Goal: Find specific page/section: Find specific page/section

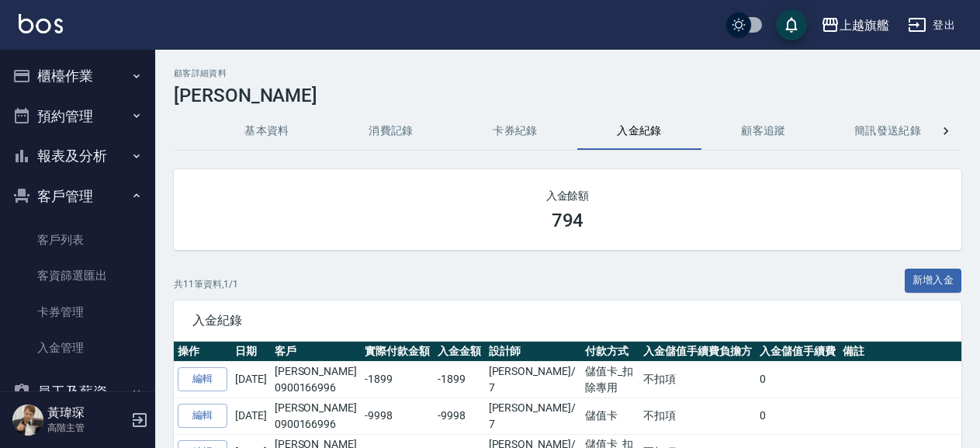
click at [92, 159] on button "報表及分析" at bounding box center [77, 156] width 143 height 40
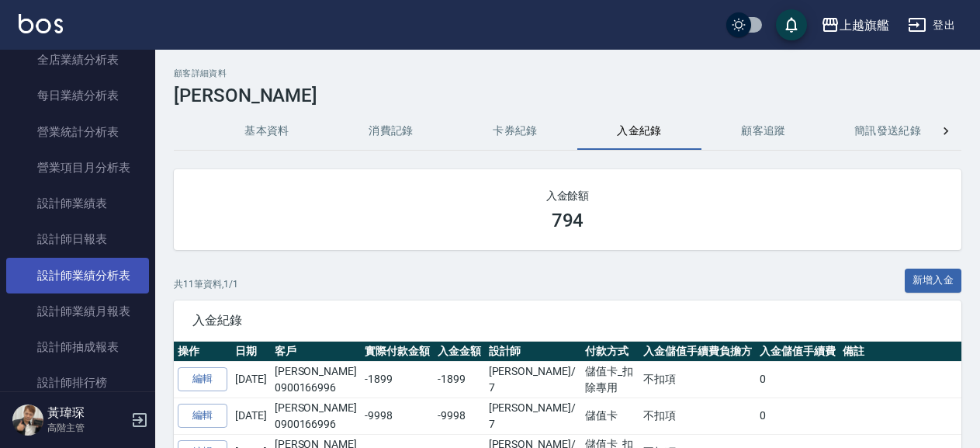
scroll to position [531, 0]
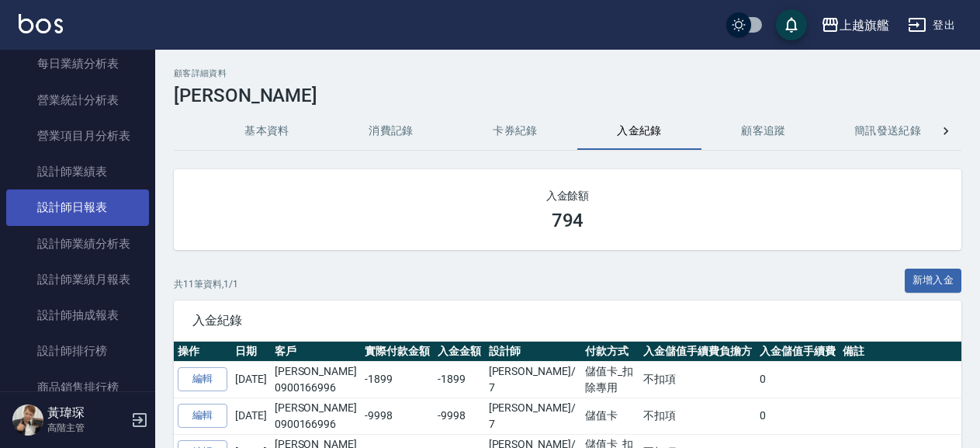
click at [101, 217] on link "設計師日報表" at bounding box center [77, 207] width 143 height 36
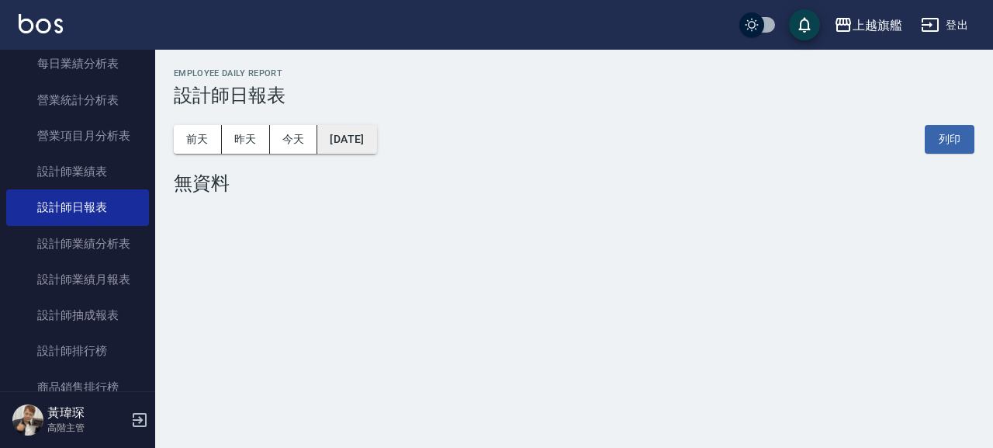
click at [376, 137] on button "[DATE]" at bounding box center [346, 139] width 59 height 29
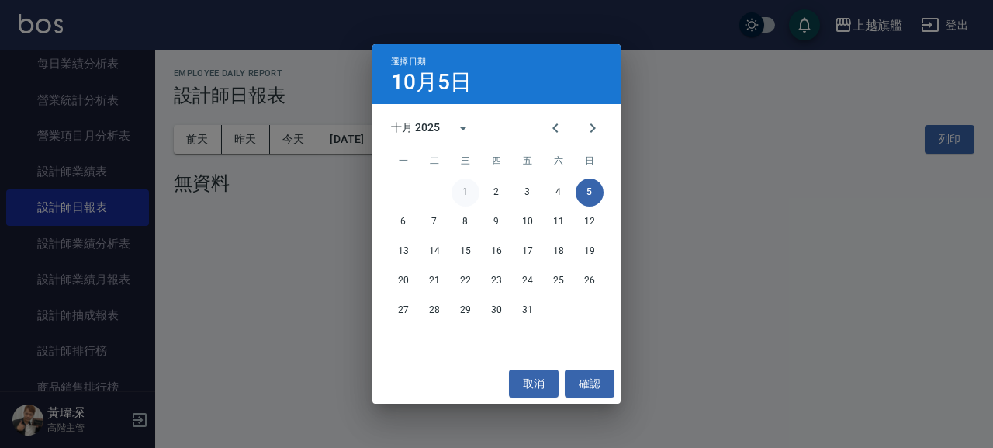
click at [466, 199] on button "1" at bounding box center [466, 192] width 28 height 28
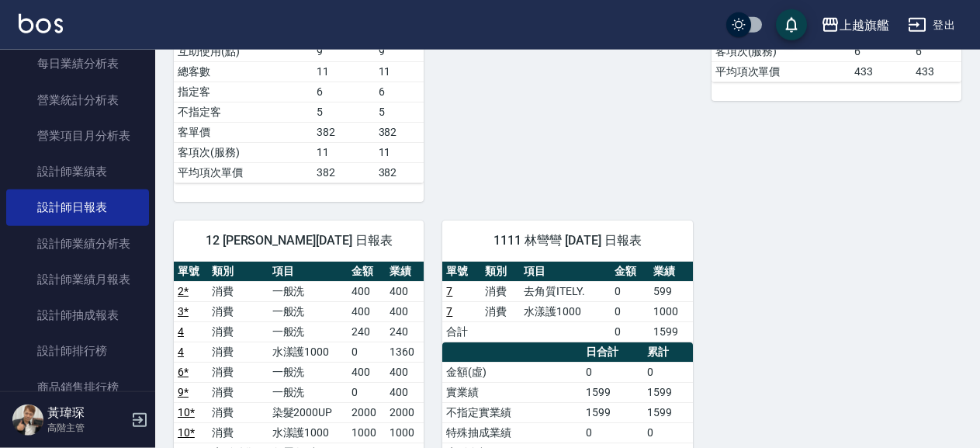
scroll to position [670, 0]
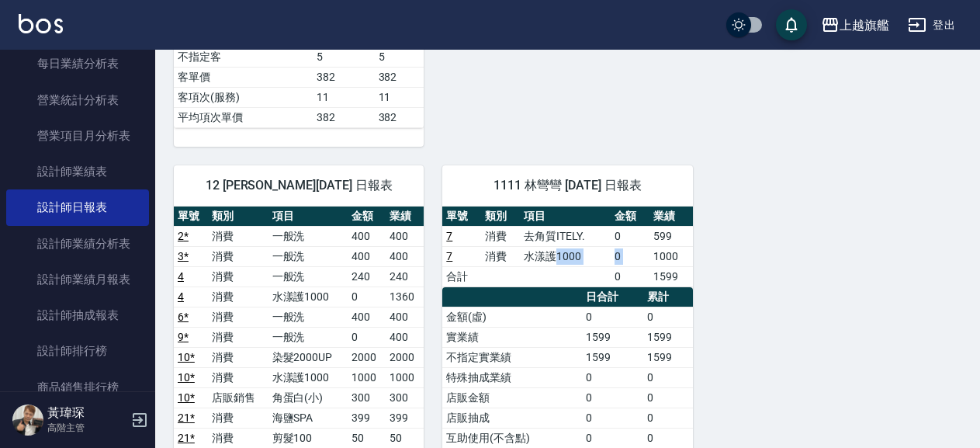
drag, startPoint x: 588, startPoint y: 256, endPoint x: 659, endPoint y: 254, distance: 70.7
click at [655, 255] on tr "7 消費 水漾護1000 0 1000" at bounding box center [567, 256] width 250 height 20
click at [659, 254] on td "1000" at bounding box center [670, 256] width 43 height 20
drag, startPoint x: 644, startPoint y: 260, endPoint x: 475, endPoint y: 258, distance: 169.2
click at [475, 258] on tr "7 消費 水漾護1000 0 1000" at bounding box center [567, 256] width 250 height 20
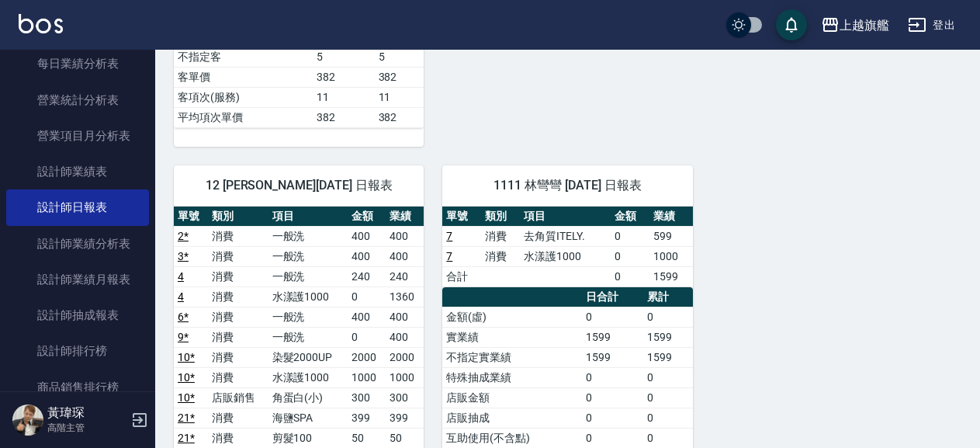
click at [475, 258] on td "7" at bounding box center [461, 256] width 39 height 20
drag, startPoint x: 435, startPoint y: 258, endPoint x: 674, endPoint y: 258, distance: 239.0
click at [675, 258] on td "1000" at bounding box center [670, 256] width 43 height 20
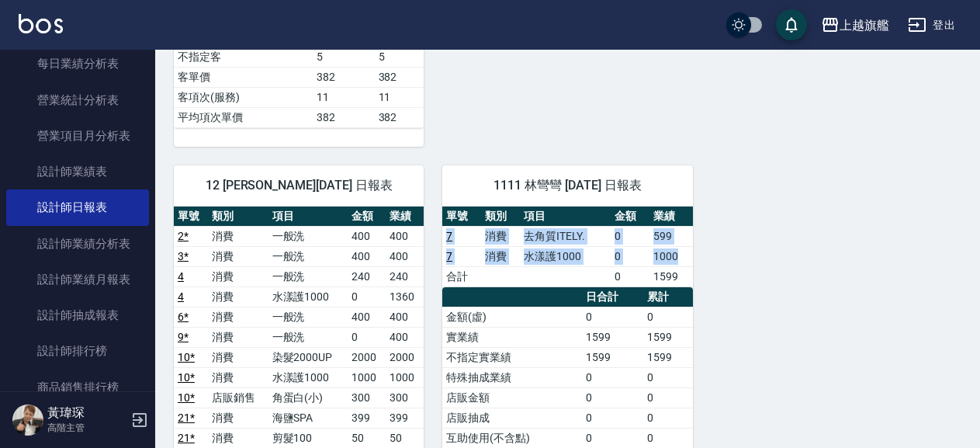
drag, startPoint x: 688, startPoint y: 256, endPoint x: 626, endPoint y: 237, distance: 64.8
click at [445, 244] on tbody "7 消費 去角質ITELY. 0 599 7 消費 水漾護1000 0 1000 合計 0 1599" at bounding box center [567, 256] width 250 height 61
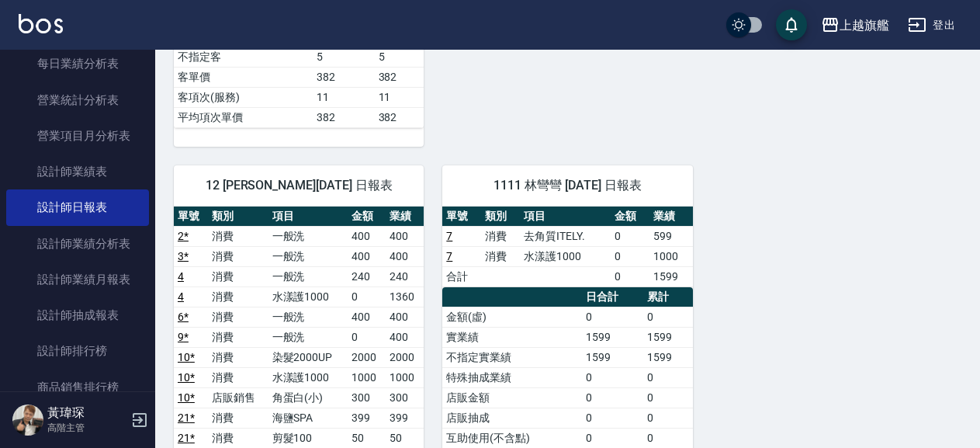
click at [811, 256] on div "6 [PERSON_NAME][DATE] 日報表 單號 類別 項目 金額 業績 13 * 消費 一般洗 400 400 14 消費 一般洗 400 400 …" at bounding box center [558, 156] width 806 height 1347
drag, startPoint x: 505, startPoint y: 255, endPoint x: 681, endPoint y: 250, distance: 175.4
click at [681, 250] on tr "7 消費 水漾護1000 0 1000" at bounding box center [567, 256] width 250 height 20
click at [681, 250] on td "1000" at bounding box center [670, 256] width 43 height 20
drag, startPoint x: 685, startPoint y: 254, endPoint x: 450, endPoint y: 243, distance: 235.4
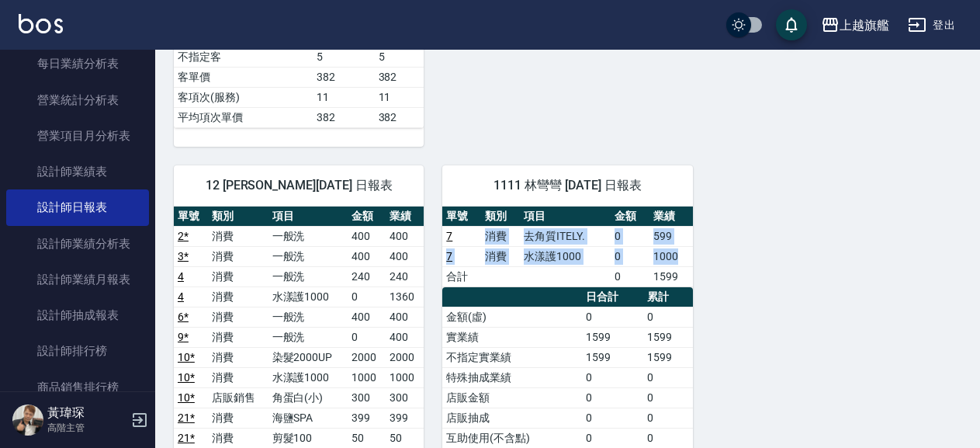
click at [450, 243] on tbody "7 消費 去角質ITELY. 0 599 7 消費 水漾護1000 0 1000 合計 0 1599" at bounding box center [567, 256] width 250 height 61
click at [601, 278] on td "a dense table" at bounding box center [565, 276] width 91 height 20
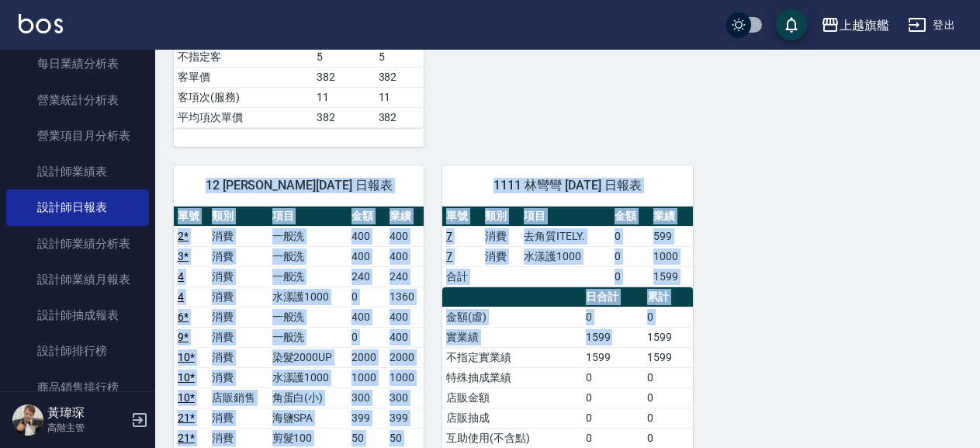
drag, startPoint x: 643, startPoint y: 340, endPoint x: 702, endPoint y: 364, distance: 63.7
click at [692, 364] on div "日合計 累計 金額(虛) 0 0 實業績 1599 1599 不指定實業績 1599 1599 特殊抽成業績 0 0 店販金額 0 0 店販抽成 0 0 互助…" at bounding box center [567, 408] width 250 height 242
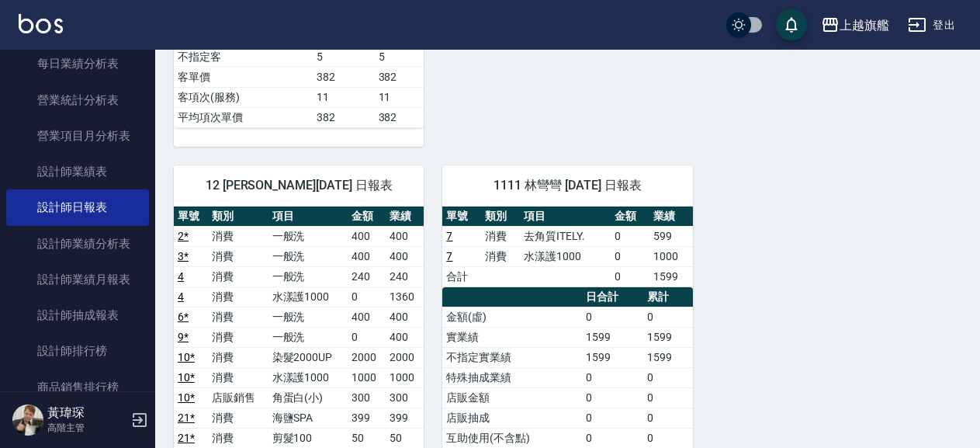
click at [702, 364] on div "6 [PERSON_NAME][DATE] 日報表 單號 類別 項目 金額 業績 13 * 消費 一般洗 400 400 14 消費 一般洗 400 400 …" at bounding box center [558, 156] width 806 height 1347
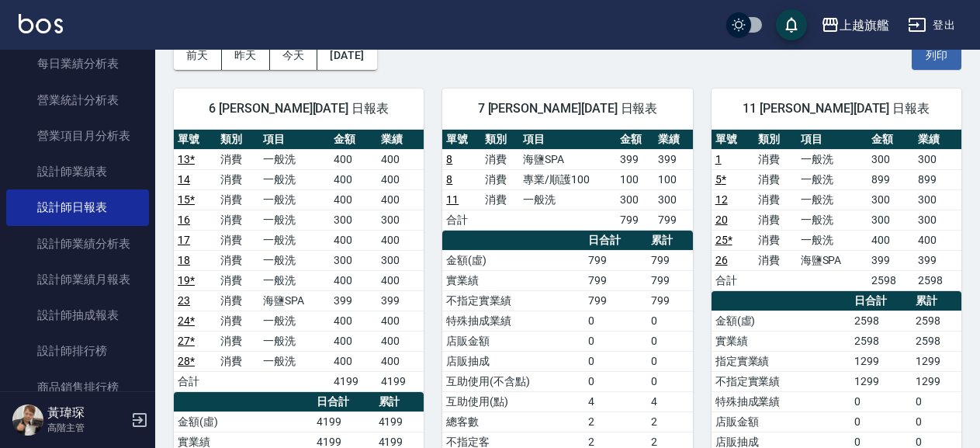
scroll to position [0, 0]
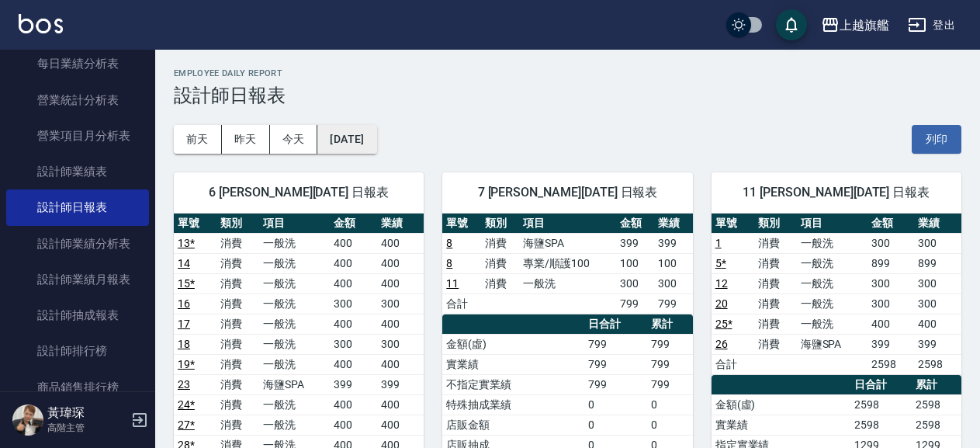
click at [376, 133] on button "[DATE]" at bounding box center [346, 139] width 59 height 29
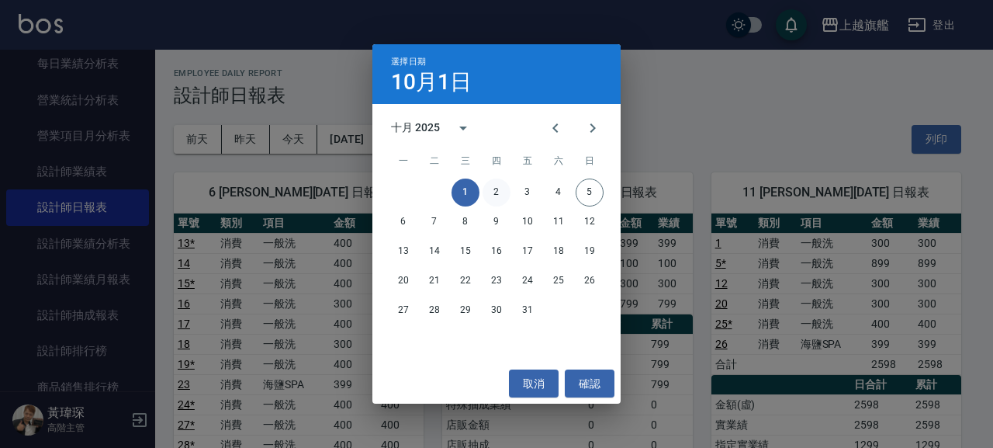
click at [497, 189] on button "2" at bounding box center [497, 192] width 28 height 28
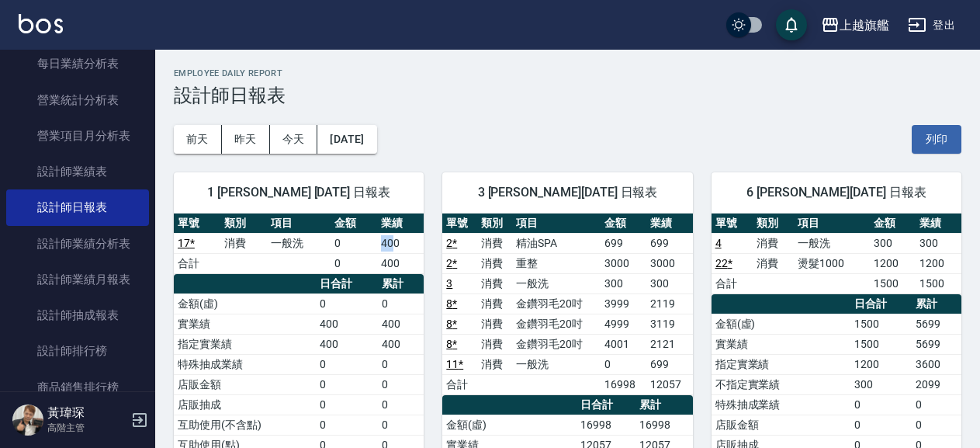
drag, startPoint x: 384, startPoint y: 240, endPoint x: 394, endPoint y: 241, distance: 10.1
click at [394, 241] on tr "17 * 消費 一般洗 0 400" at bounding box center [299, 243] width 250 height 20
click at [397, 241] on td "400" at bounding box center [400, 243] width 47 height 20
drag, startPoint x: 326, startPoint y: 251, endPoint x: 380, endPoint y: 233, distance: 57.2
click at [380, 234] on tr "17 * 消費 一般洗 0 400" at bounding box center [299, 243] width 250 height 20
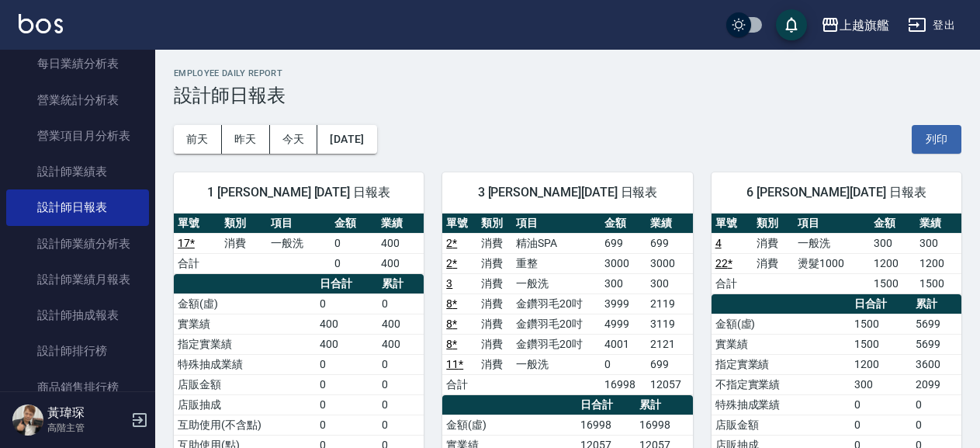
click at [380, 233] on td "400" at bounding box center [400, 243] width 47 height 20
click at [346, 132] on button "[DATE]" at bounding box center [346, 139] width 59 height 29
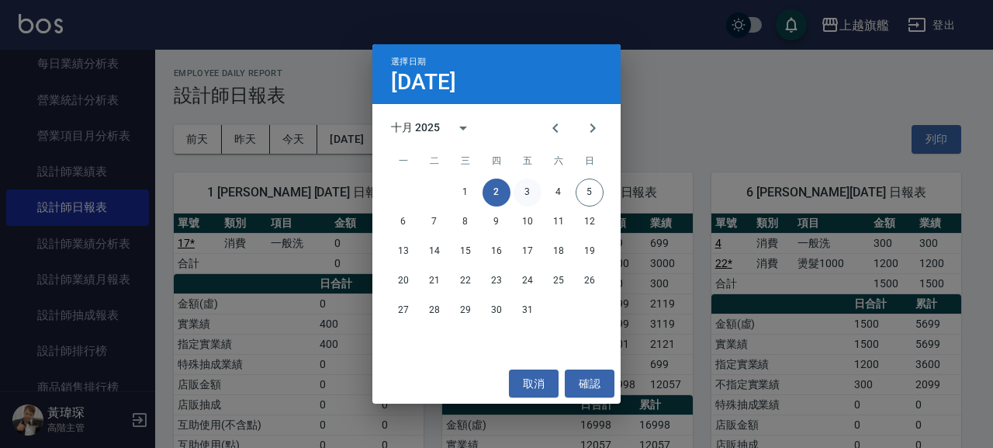
click at [536, 186] on button "3" at bounding box center [528, 192] width 28 height 28
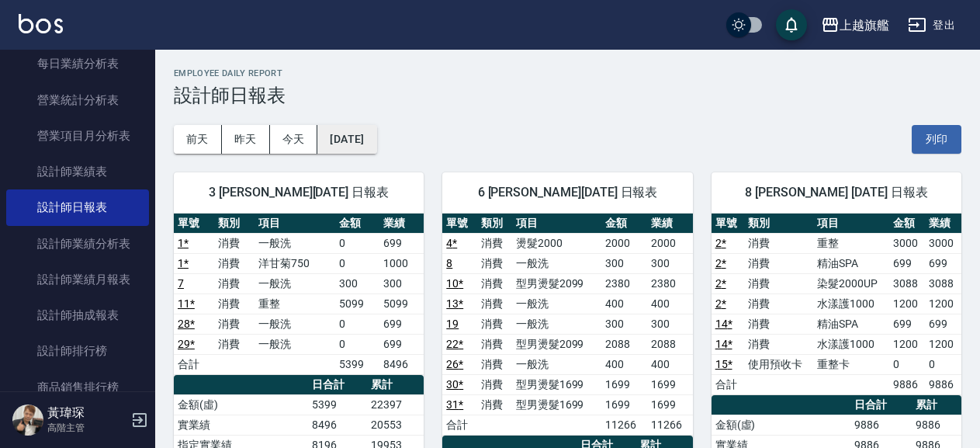
click at [353, 143] on button "[DATE]" at bounding box center [346, 139] width 59 height 29
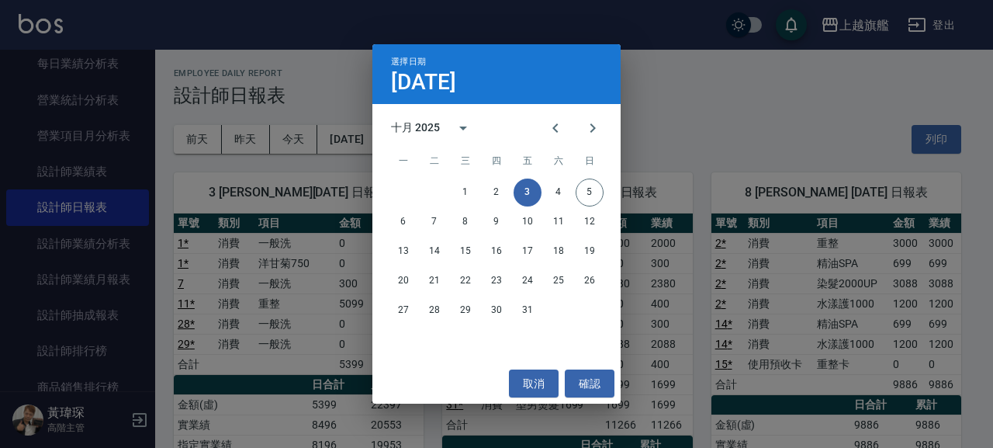
click at [568, 176] on span "六" at bounding box center [559, 161] width 28 height 31
click at [564, 186] on button "4" at bounding box center [559, 192] width 28 height 28
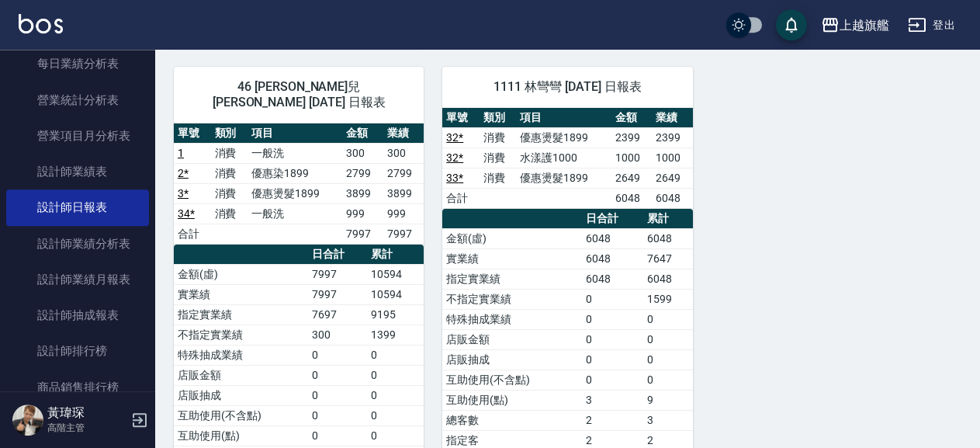
scroll to position [1341, 0]
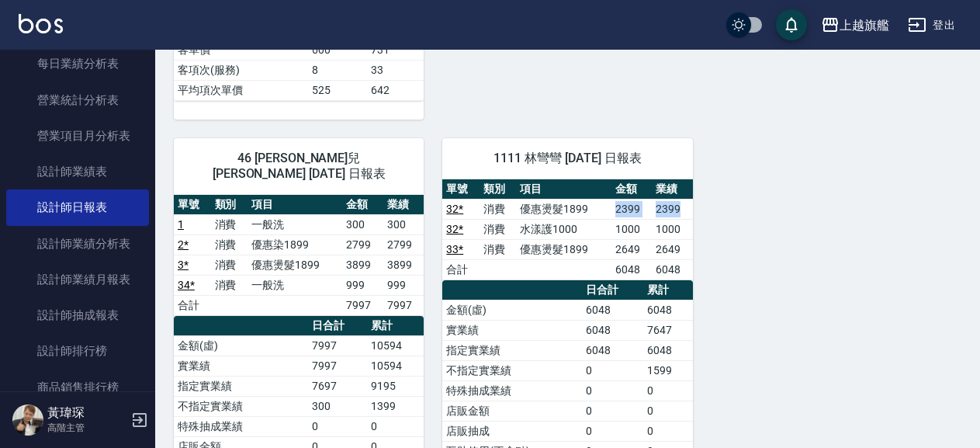
drag, startPoint x: 594, startPoint y: 208, endPoint x: 682, endPoint y: 208, distance: 87.7
click at [682, 208] on tr "32 * 消費 優惠燙髮1899 2399 2399" at bounding box center [567, 209] width 250 height 20
click at [682, 208] on td "2399" at bounding box center [672, 209] width 40 height 20
drag, startPoint x: 604, startPoint y: 226, endPoint x: 680, endPoint y: 227, distance: 75.3
click at [680, 227] on tr "32 * 消費 水漾護1000 1000 1000" at bounding box center [567, 229] width 250 height 20
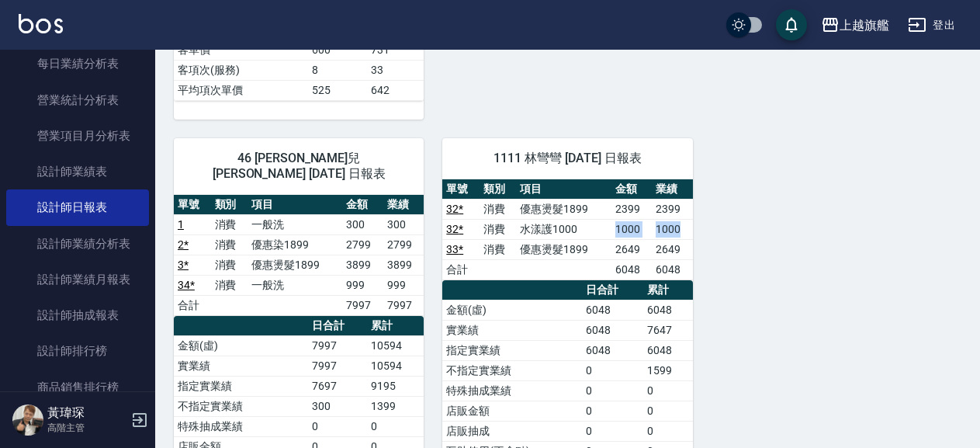
click at [680, 227] on td "1000" at bounding box center [672, 229] width 40 height 20
drag, startPoint x: 640, startPoint y: 244, endPoint x: 675, endPoint y: 244, distance: 34.9
click at [675, 244] on tr "33 * 消費 優惠燙髮1899 2649 2649" at bounding box center [567, 249] width 250 height 20
click at [675, 244] on td "2649" at bounding box center [672, 249] width 40 height 20
drag, startPoint x: 680, startPoint y: 244, endPoint x: 610, endPoint y: 255, distance: 70.6
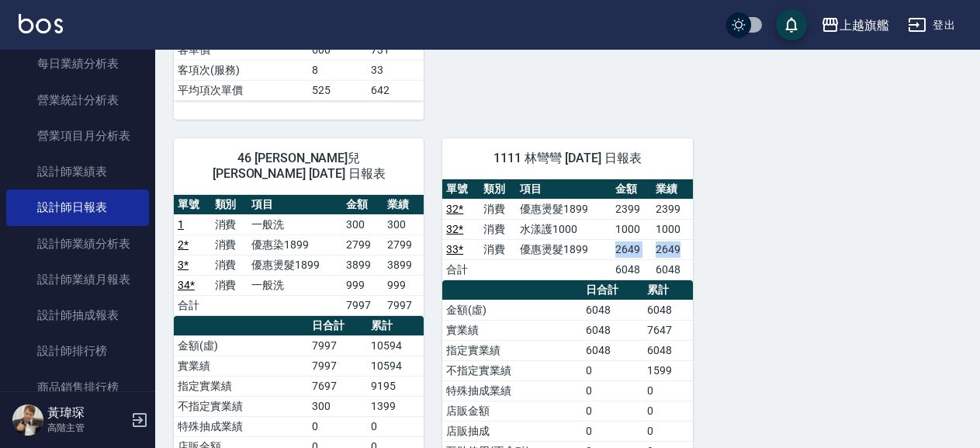
click at [610, 255] on tr "33 * 消費 優惠燙髮1899 2649 2649" at bounding box center [567, 249] width 250 height 20
drag, startPoint x: 642, startPoint y: 307, endPoint x: 679, endPoint y: 305, distance: 36.5
click at [677, 305] on tr "金額(虛) 6048 6048" at bounding box center [567, 310] width 250 height 20
click at [679, 305] on td "6048" at bounding box center [668, 310] width 50 height 20
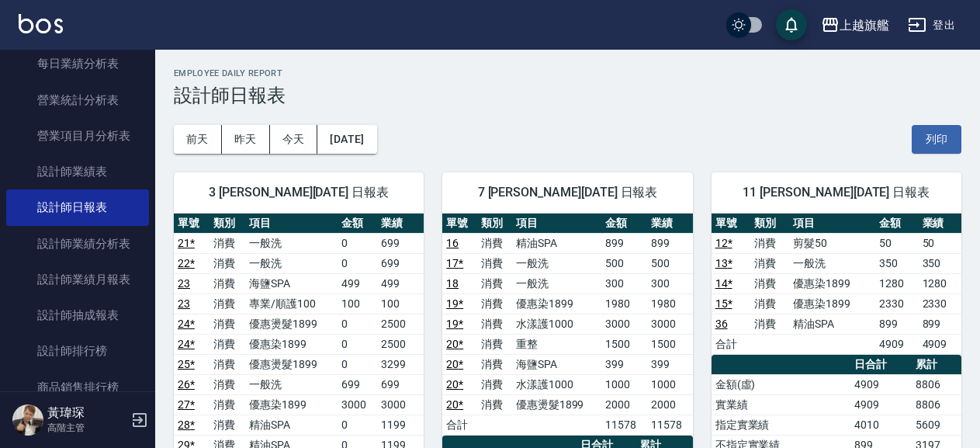
scroll to position [0, 0]
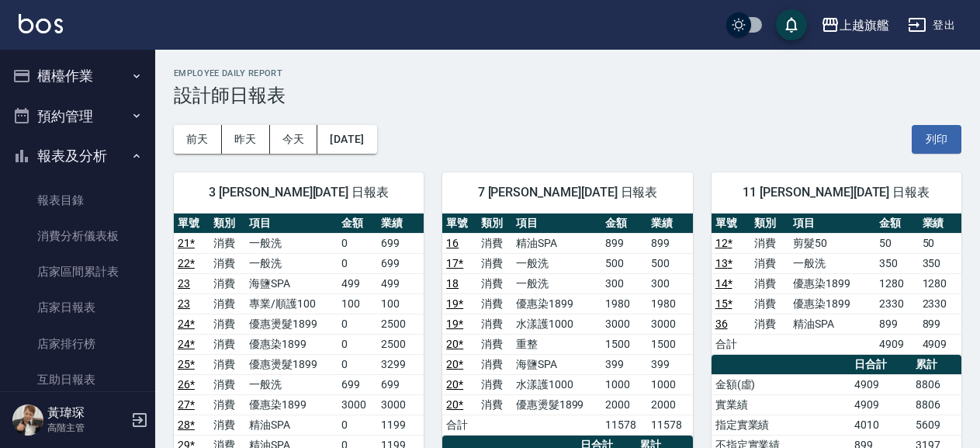
click at [91, 60] on button "櫃檯作業" at bounding box center [77, 76] width 143 height 40
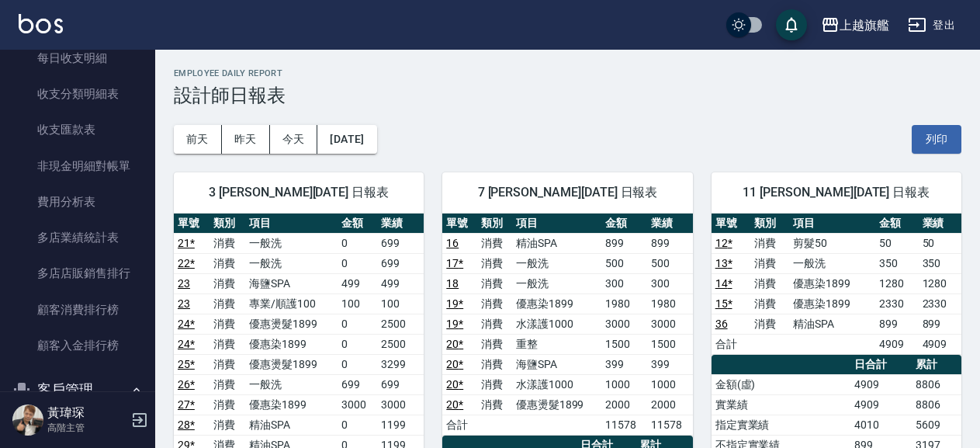
scroll to position [2264, 0]
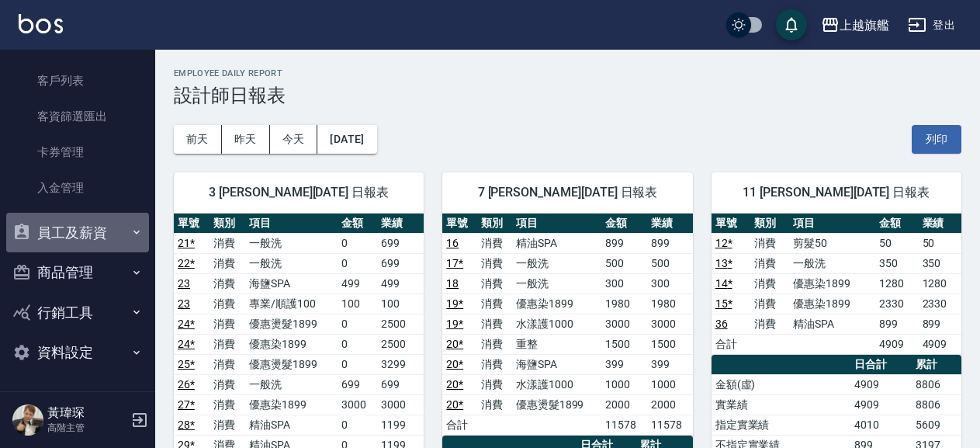
click at [96, 243] on button "員工及薪資" at bounding box center [77, 233] width 143 height 40
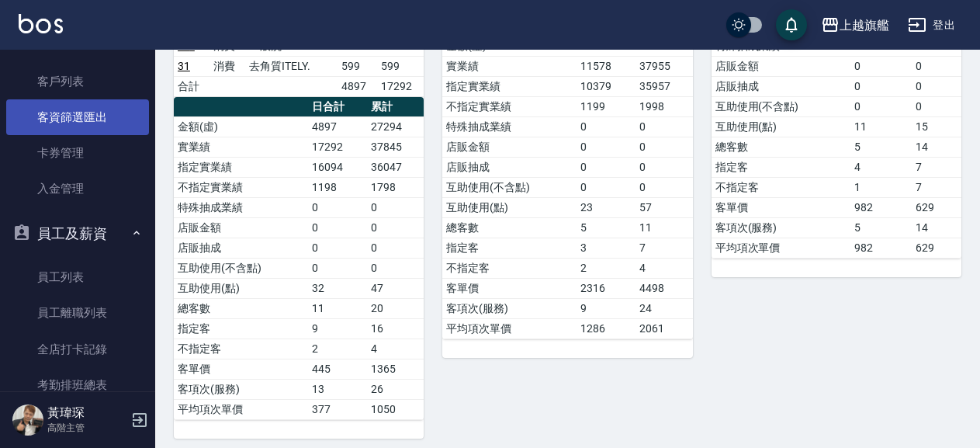
scroll to position [2033, 0]
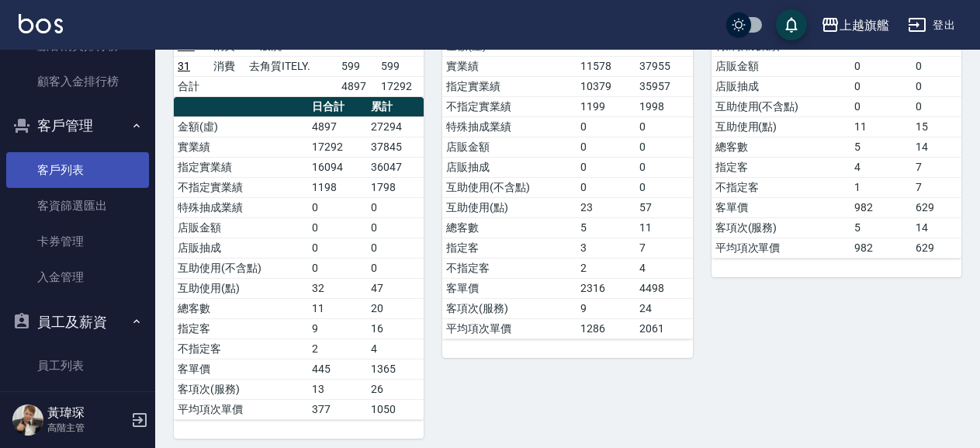
click at [73, 188] on link "客戶列表" at bounding box center [77, 170] width 143 height 36
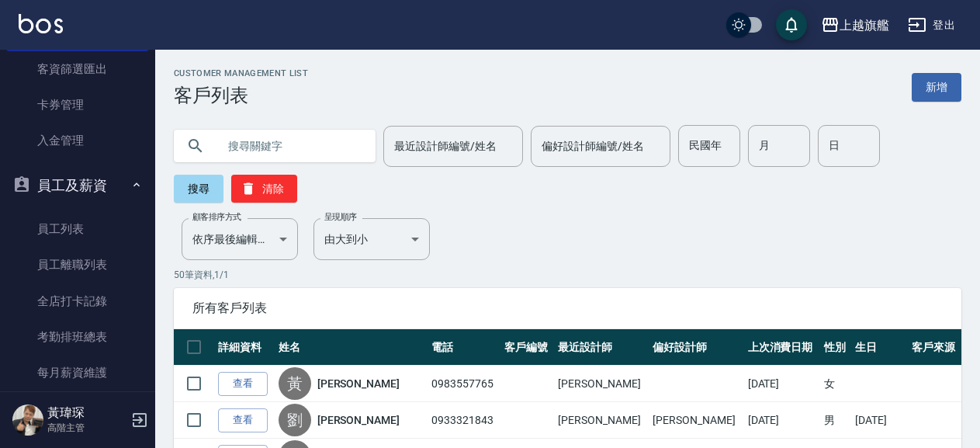
scroll to position [2210, 0]
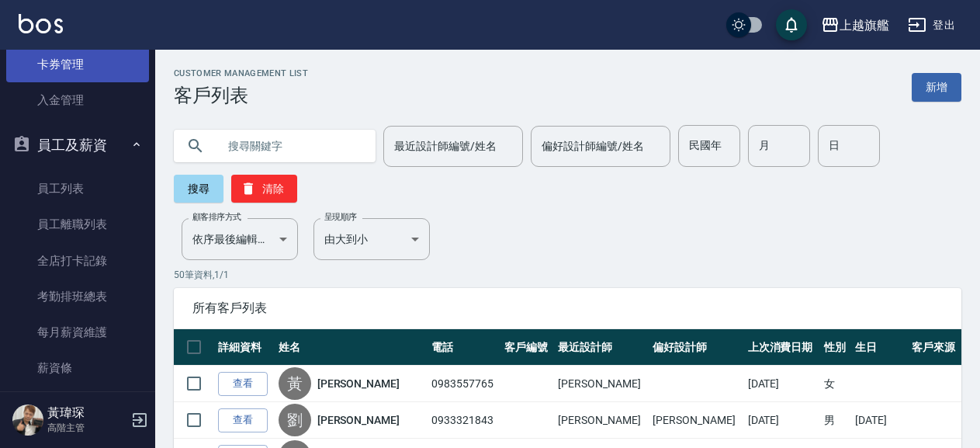
click at [101, 82] on link "卡券管理" at bounding box center [77, 65] width 143 height 36
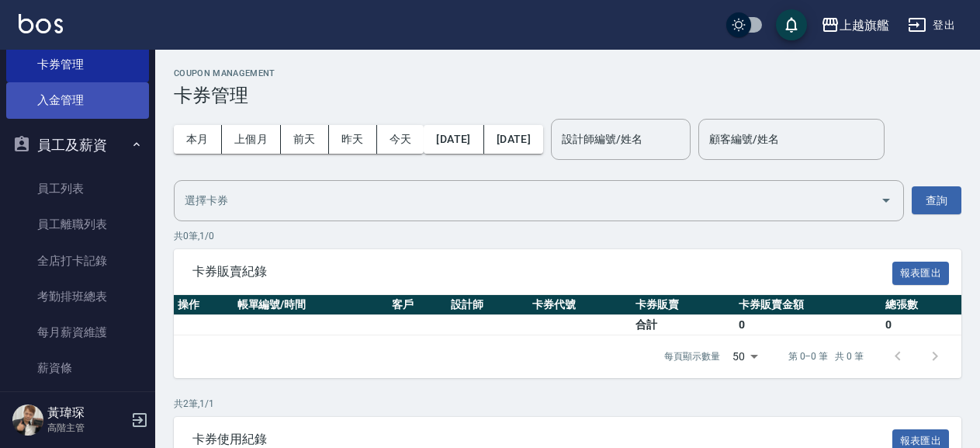
click at [80, 118] on link "入金管理" at bounding box center [77, 100] width 143 height 36
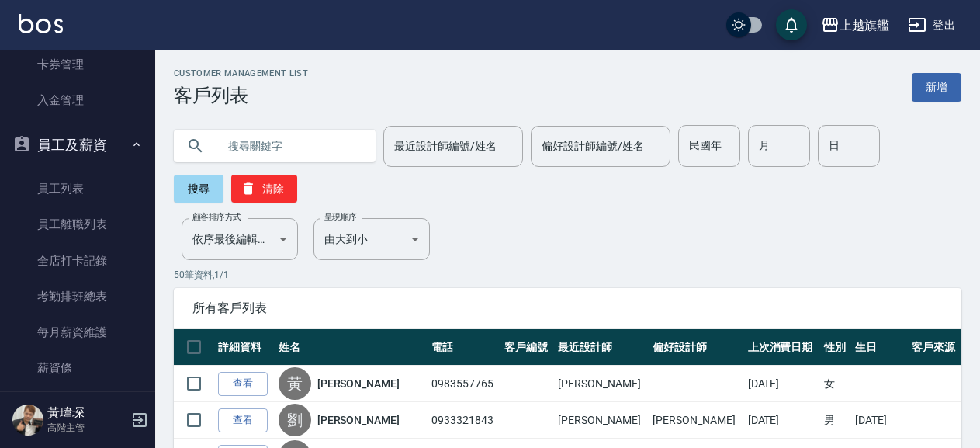
click at [338, 144] on input "text" at bounding box center [290, 146] width 146 height 42
type input "ㄔ"
type input "白豬"
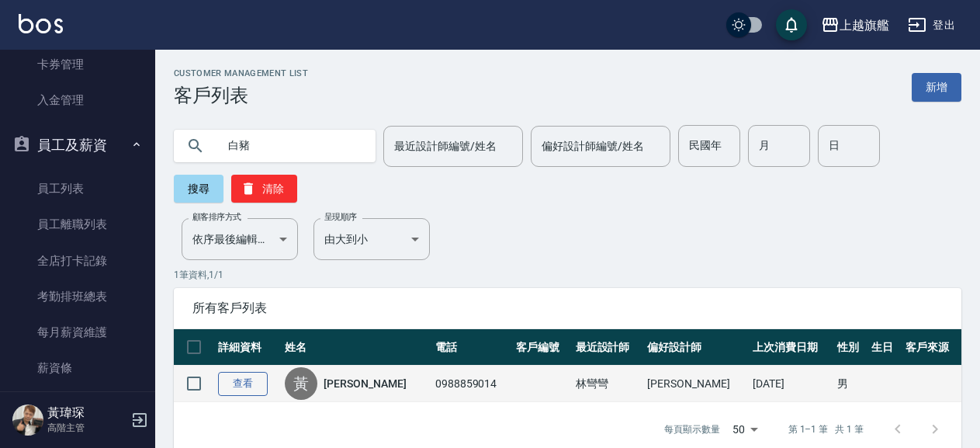
click at [252, 380] on link "查看" at bounding box center [243, 384] width 50 height 24
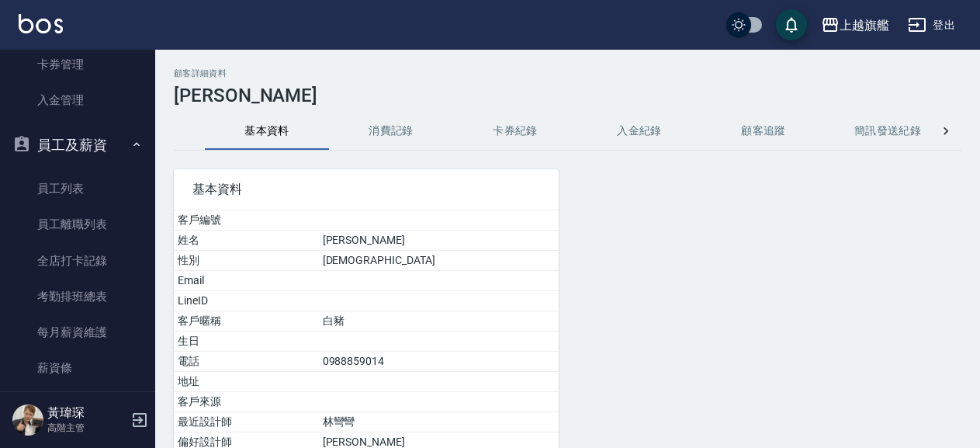
click at [515, 131] on button "卡券紀錄" at bounding box center [515, 131] width 124 height 37
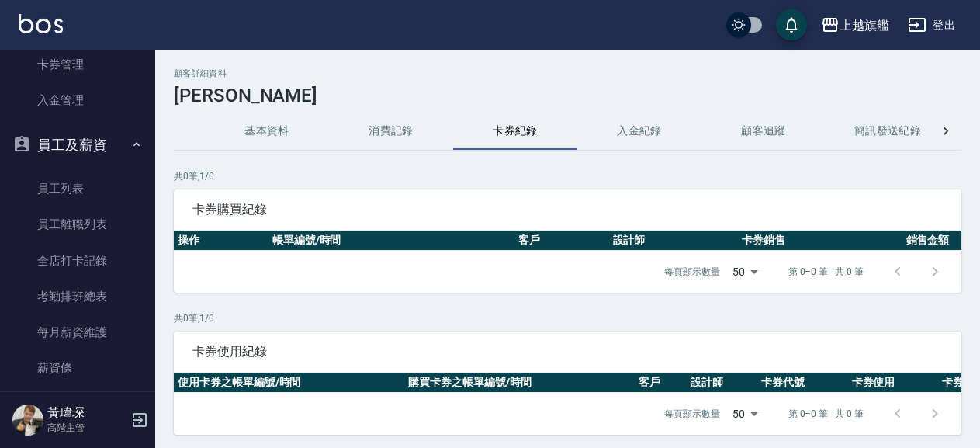
click at [645, 126] on button "入金紀錄" at bounding box center [639, 131] width 124 height 37
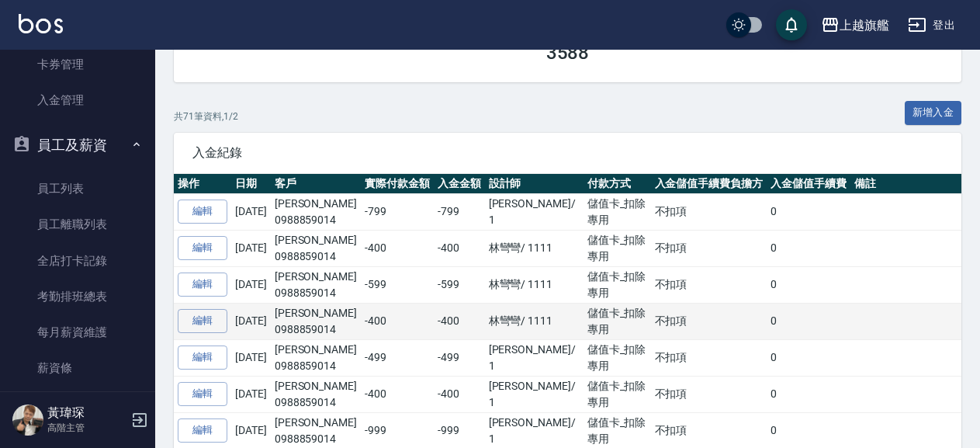
scroll to position [251, 0]
